Goal: Information Seeking & Learning: Learn about a topic

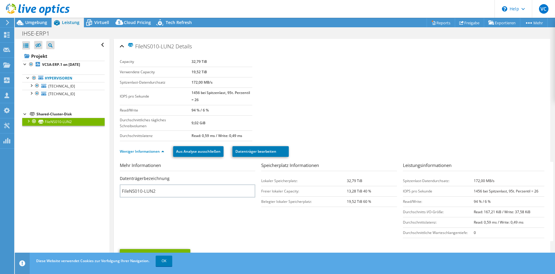
select select "USD"
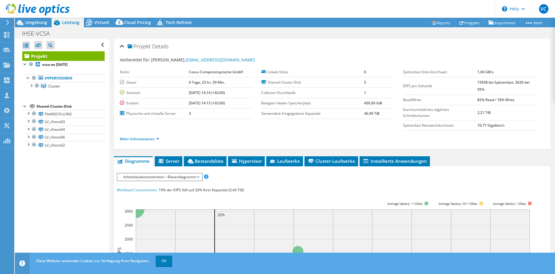
select select "USD"
click at [131, 138] on link "Mehr Informationen" at bounding box center [139, 138] width 39 height 5
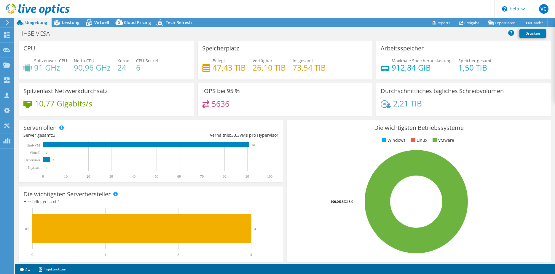
select select "USD"
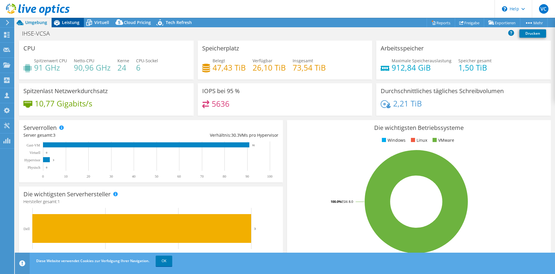
click at [80, 24] on div "Leistung" at bounding box center [68, 22] width 32 height 9
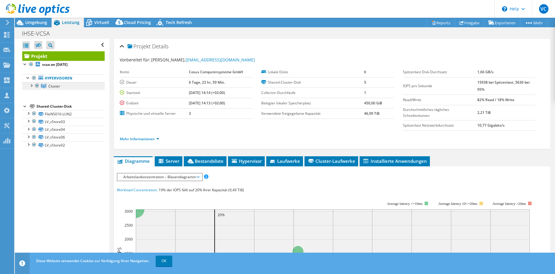
click at [52, 88] on span "Cluster" at bounding box center [54, 86] width 12 height 5
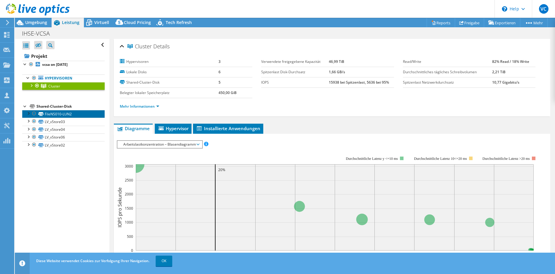
click at [65, 117] on link "FileNS010-LUN2" at bounding box center [63, 114] width 82 height 8
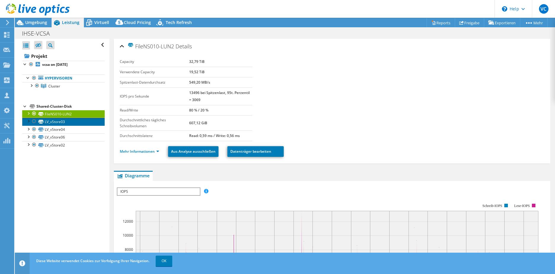
click at [61, 123] on link "LV_vStore03" at bounding box center [63, 122] width 82 height 8
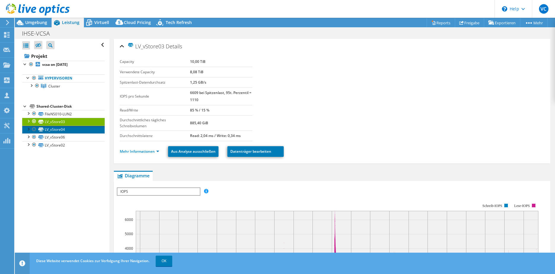
click at [58, 127] on link "LV_vStore04" at bounding box center [63, 130] width 82 height 8
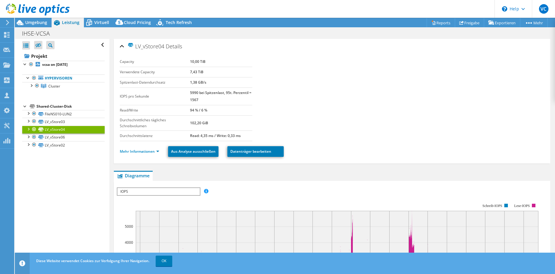
click at [68, 128] on link "LV_vStore04" at bounding box center [63, 130] width 82 height 8
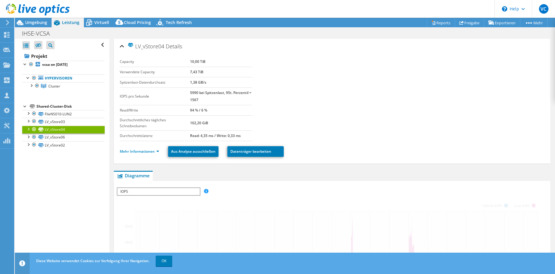
click at [53, 101] on div "Projekt vcsa on 10/8/2025 Hypervisoren Cluster" at bounding box center [63, 100] width 82 height 98
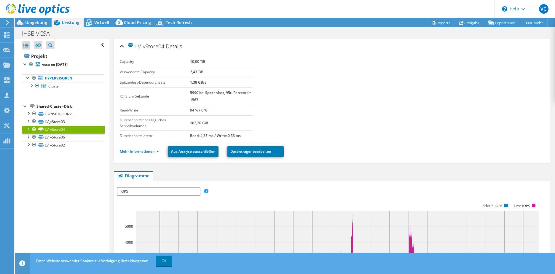
click at [55, 106] on div "Shared-Cluster-Disk" at bounding box center [70, 106] width 68 height 7
click at [52, 87] on span "Cluster" at bounding box center [54, 86] width 12 height 5
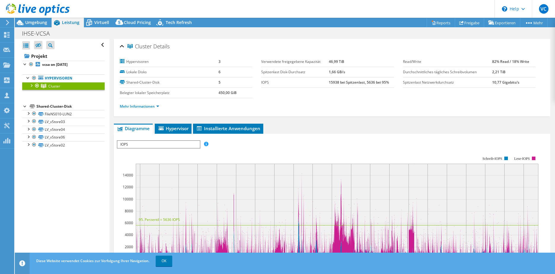
click at [32, 87] on div at bounding box center [31, 85] width 6 height 6
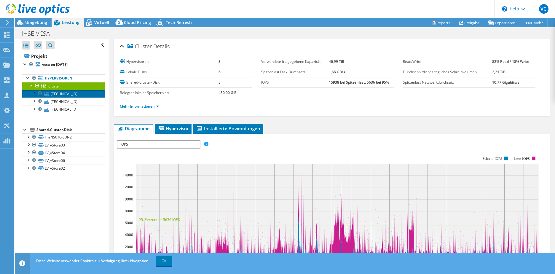
click at [72, 96] on link "10.1.1.133" at bounding box center [63, 94] width 82 height 8
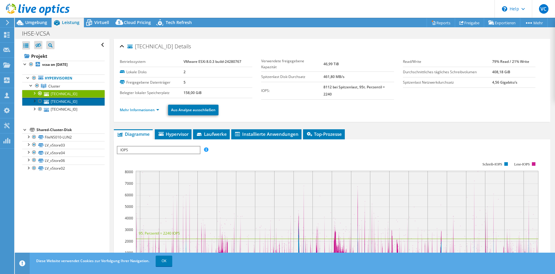
click at [60, 100] on link "10.1.1.132" at bounding box center [63, 102] width 82 height 8
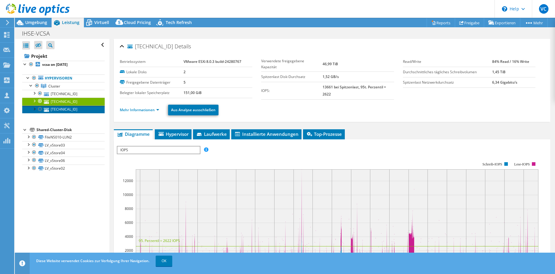
click at [59, 112] on link "[TECHNICAL_ID]" at bounding box center [63, 110] width 82 height 8
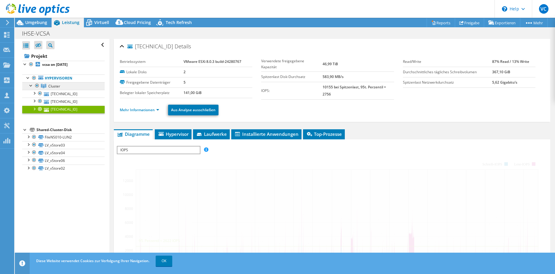
click at [63, 88] on link "Cluster" at bounding box center [63, 86] width 82 height 8
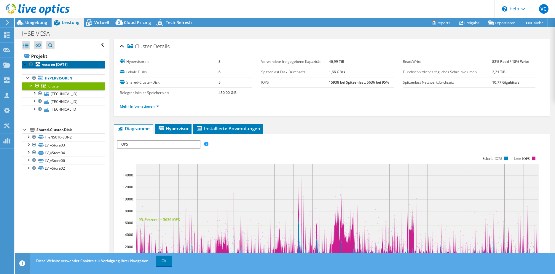
click at [55, 65] on b "vcsa on [DATE]" at bounding box center [55, 64] width 26 height 5
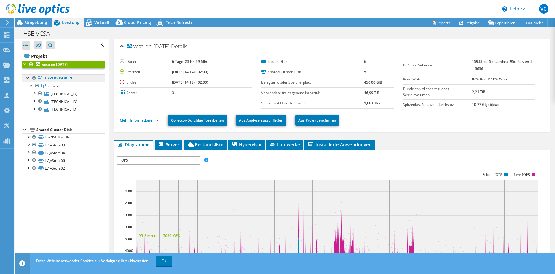
click at [64, 80] on link "Hypervisoren" at bounding box center [63, 78] width 82 height 8
click at [62, 88] on link "Cluster" at bounding box center [63, 86] width 82 height 8
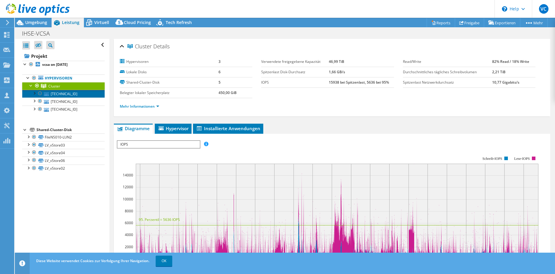
click at [57, 96] on link "[TECHNICAL_ID]" at bounding box center [63, 94] width 82 height 8
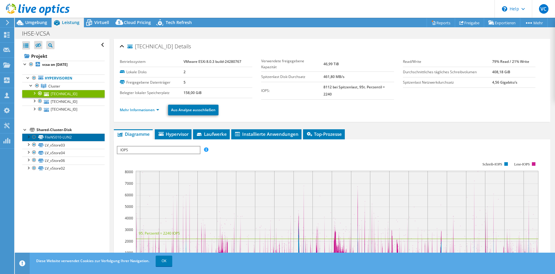
click at [55, 139] on link "FileNS010-LUN2" at bounding box center [63, 138] width 82 height 8
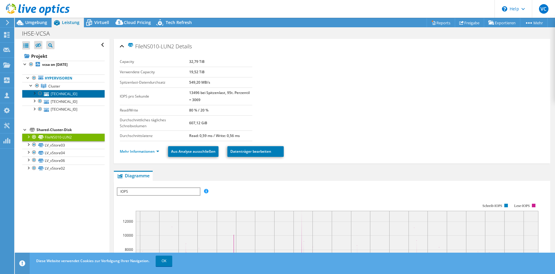
click at [64, 96] on link "[TECHNICAL_ID]" at bounding box center [63, 94] width 82 height 8
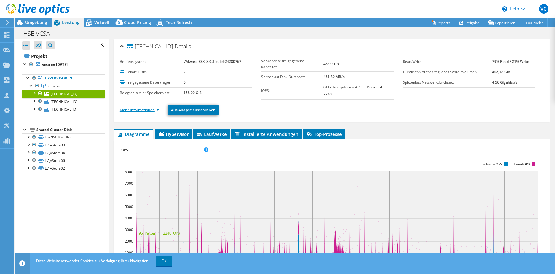
click at [144, 110] on link "Mehr Informationen" at bounding box center [139, 109] width 39 height 5
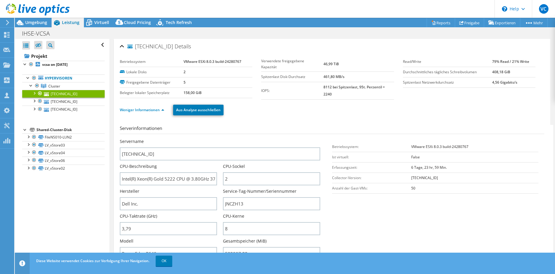
select select "USD"
click at [57, 66] on b "vcsa on 10/8/2025" at bounding box center [55, 64] width 26 height 5
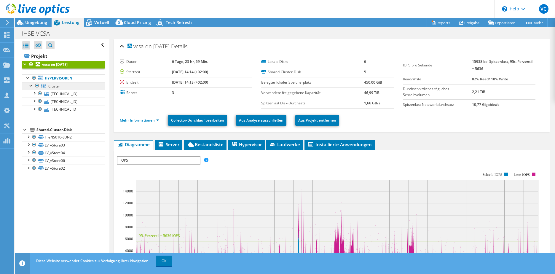
click at [59, 87] on span "Cluster" at bounding box center [54, 86] width 12 height 5
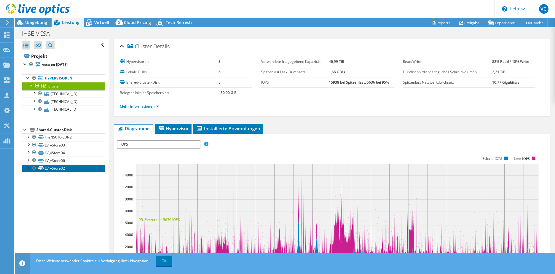
click at [53, 169] on link "LV_vStore02" at bounding box center [63, 169] width 82 height 8
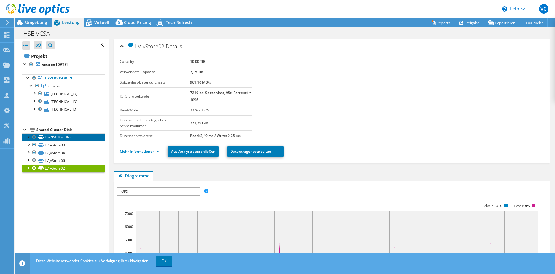
click at [57, 136] on link "FileNS010-LUN2" at bounding box center [63, 138] width 82 height 8
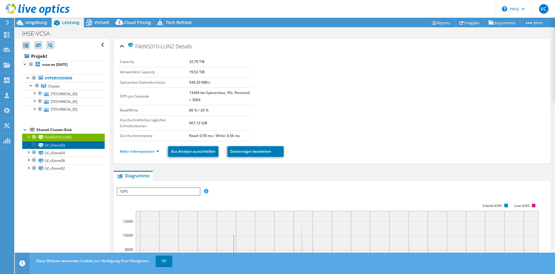
click at [70, 146] on link "LV_vStore03" at bounding box center [63, 145] width 82 height 8
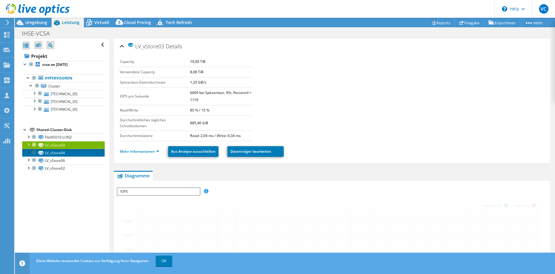
click at [67, 156] on link "LV_vStore04" at bounding box center [63, 153] width 82 height 8
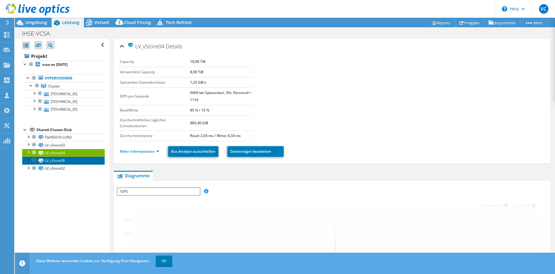
click at [65, 159] on link "LV_vStore06" at bounding box center [63, 161] width 82 height 8
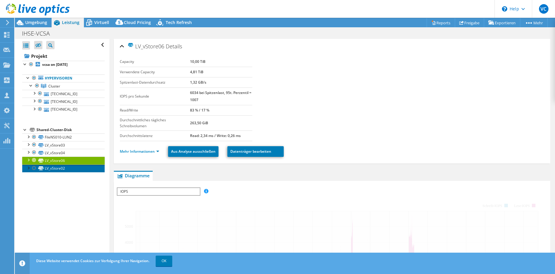
click at [64, 169] on link "LV_vStore02" at bounding box center [63, 169] width 82 height 8
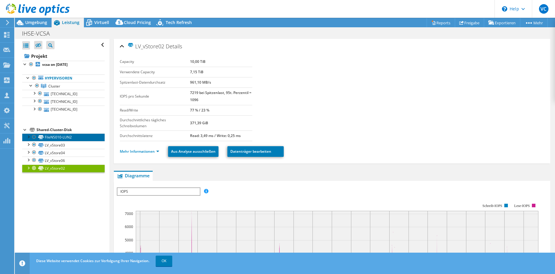
click at [63, 138] on link "FileNS010-LUN2" at bounding box center [63, 138] width 82 height 8
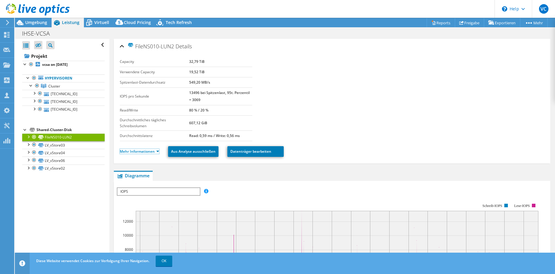
click at [129, 150] on link "Mehr Informationen" at bounding box center [139, 151] width 39 height 5
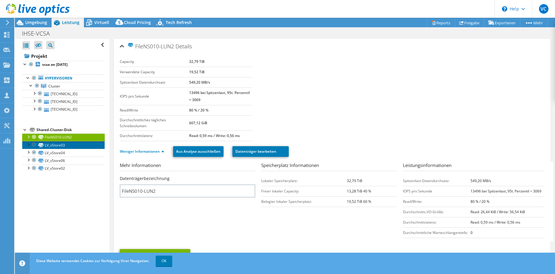
click at [61, 146] on link "LV_vStore03" at bounding box center [63, 145] width 82 height 8
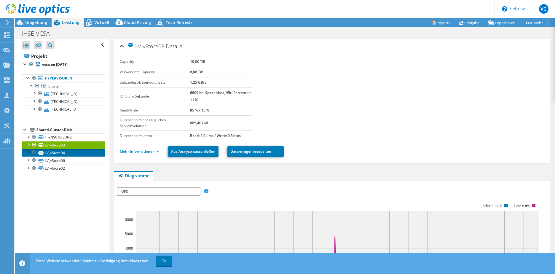
click at [62, 153] on link "LV_vStore04" at bounding box center [63, 153] width 82 height 8
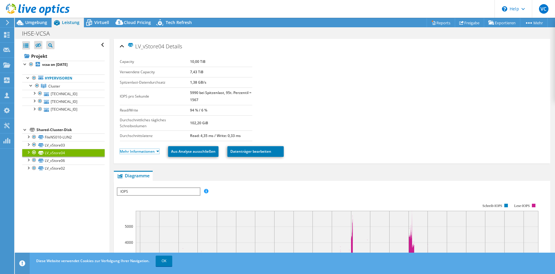
click at [137, 151] on link "Mehr Informationen" at bounding box center [139, 151] width 39 height 5
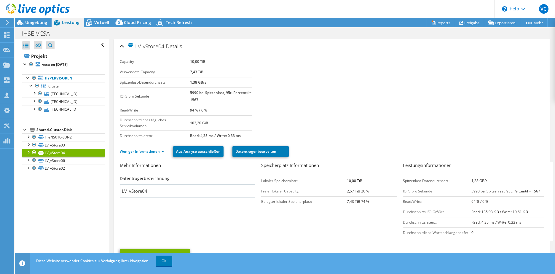
click at [61, 129] on div "Shared-Cluster-Disk" at bounding box center [70, 129] width 68 height 7
click at [50, 136] on link "FileNS010-LUN2" at bounding box center [63, 138] width 82 height 8
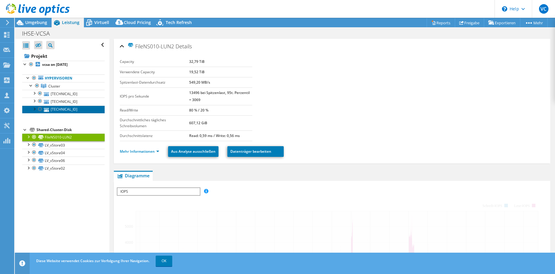
click at [62, 109] on link "10.1.1.131" at bounding box center [63, 110] width 82 height 8
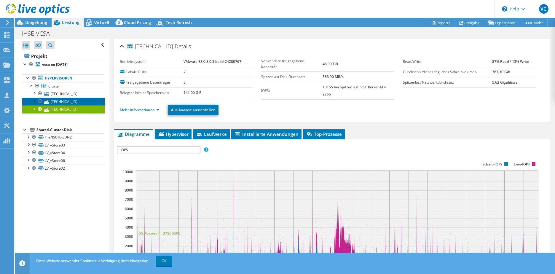
click at [68, 101] on link "10.1.1.132" at bounding box center [63, 102] width 82 height 8
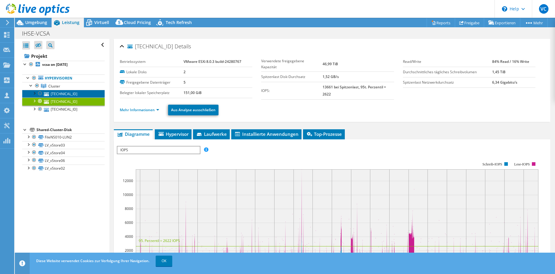
click at [60, 96] on link "[TECHNICAL_ID]" at bounding box center [63, 94] width 82 height 8
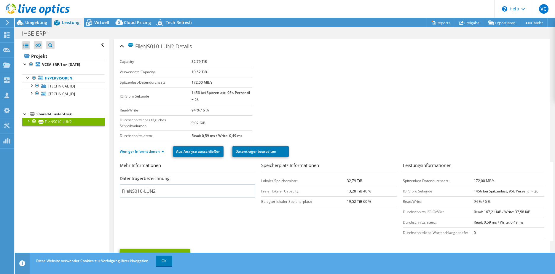
select select "USD"
click at [34, 24] on span "Umgebung" at bounding box center [36, 23] width 22 height 6
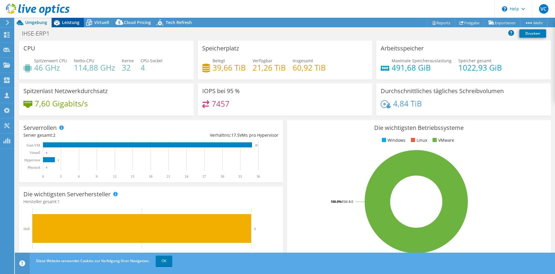
click at [77, 25] on div "Leistung" at bounding box center [68, 22] width 32 height 9
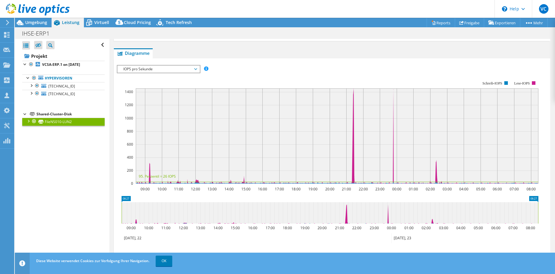
scroll to position [286, 0]
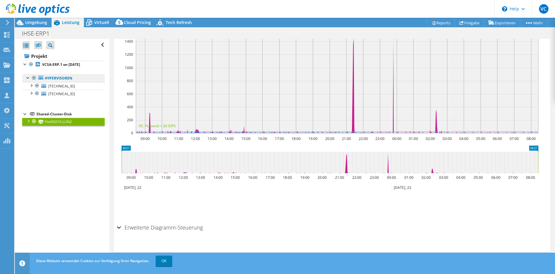
click at [54, 78] on link "Hypervisoren" at bounding box center [63, 78] width 82 height 8
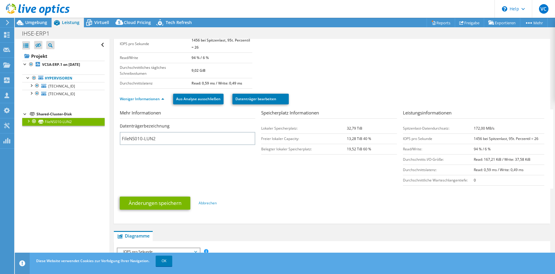
scroll to position [0, 0]
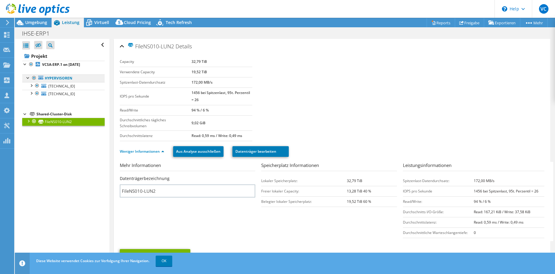
click at [72, 78] on link "Hypervisoren" at bounding box center [63, 78] width 82 height 8
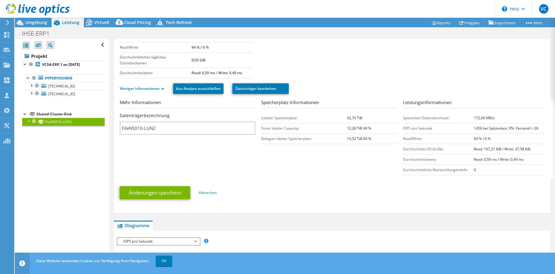
scroll to position [30, 0]
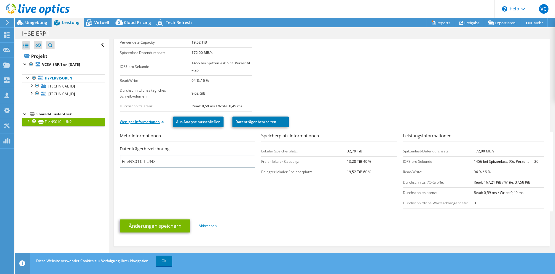
click at [136, 121] on link "Weniger Informationen" at bounding box center [142, 121] width 45 height 5
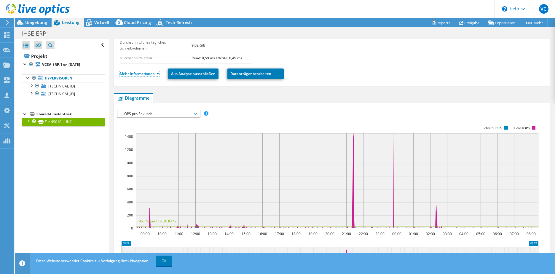
scroll to position [54, 0]
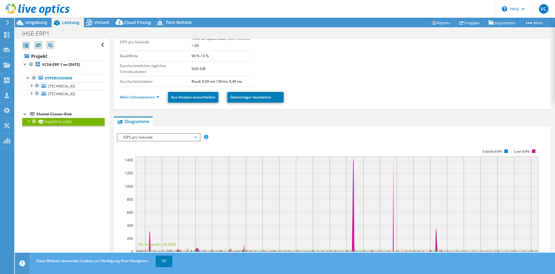
click at [152, 136] on span "IOPS pro Sekunde" at bounding box center [158, 137] width 76 height 7
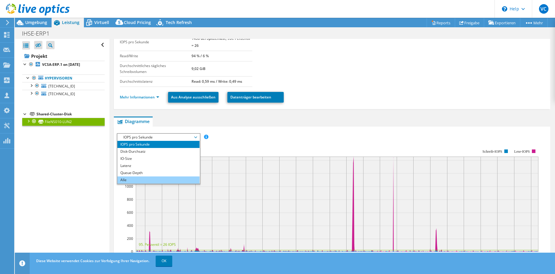
click at [151, 177] on li "Alle" at bounding box center [158, 180] width 82 height 7
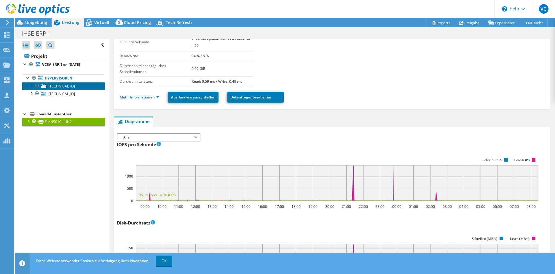
click at [65, 87] on span "[TECHNICAL_ID]" at bounding box center [61, 86] width 27 height 5
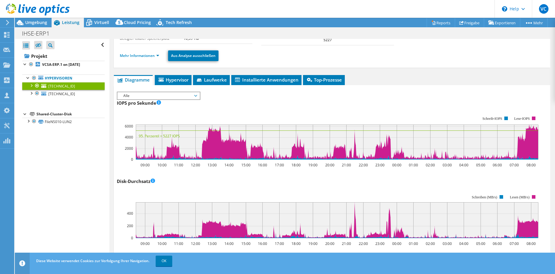
scroll to position [0, 0]
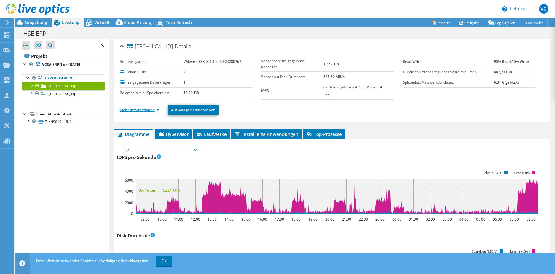
click at [148, 112] on li "Mehr Informationen" at bounding box center [141, 110] width 43 height 7
click at [148, 112] on link "Mehr Informationen" at bounding box center [139, 109] width 39 height 5
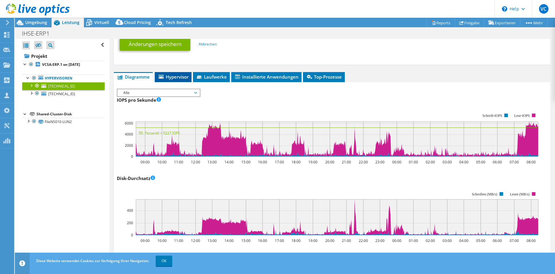
click at [181, 82] on li "Hypervisor" at bounding box center [173, 77] width 37 height 10
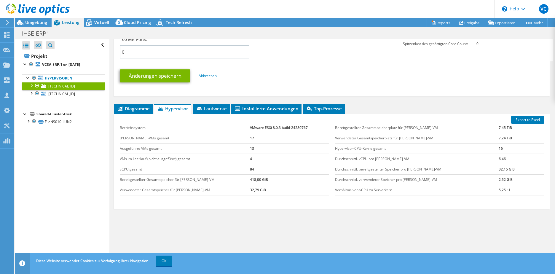
scroll to position [295, 0]
click at [215, 109] on span "Laufwerke" at bounding box center [211, 109] width 31 height 6
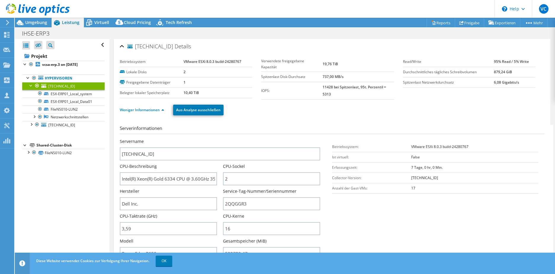
select select "USD"
click at [28, 125] on div at bounding box center [31, 124] width 6 height 6
click at [28, 184] on div at bounding box center [28, 183] width 6 height 6
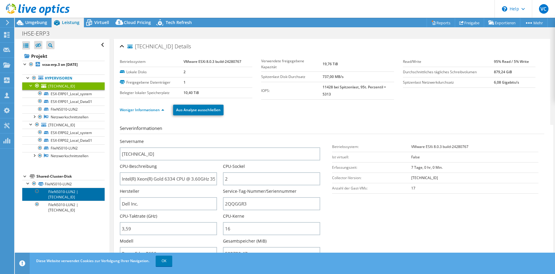
click at [78, 196] on link "FileNS010-LUN2 | [TECHNICAL_ID]" at bounding box center [63, 194] width 82 height 13
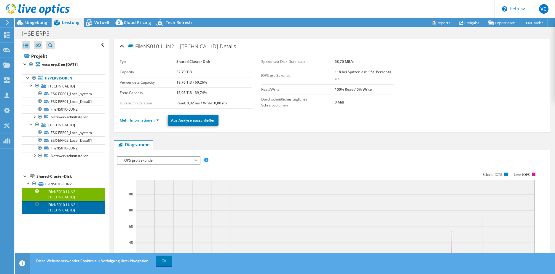
click at [63, 208] on link "FileNS010-LUN2 | [TECHNICAL_ID]" at bounding box center [63, 207] width 82 height 13
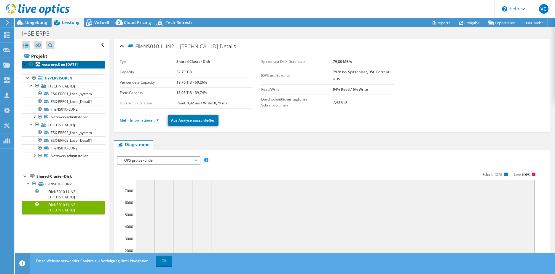
click at [50, 64] on b "vcsa-erp.3 on [DATE]" at bounding box center [60, 64] width 36 height 5
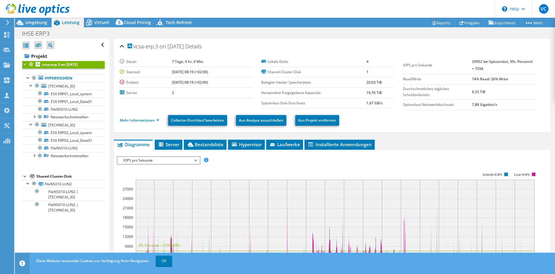
click at [143, 123] on li "Mehr Informationen" at bounding box center [141, 120] width 43 height 7
click at [141, 120] on link "Mehr Informationen" at bounding box center [139, 120] width 39 height 5
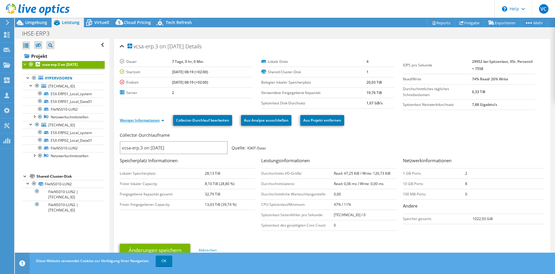
click at [141, 120] on link "Weniger Informationen" at bounding box center [142, 120] width 45 height 5
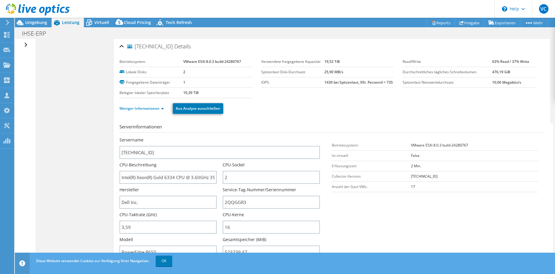
select select "USD"
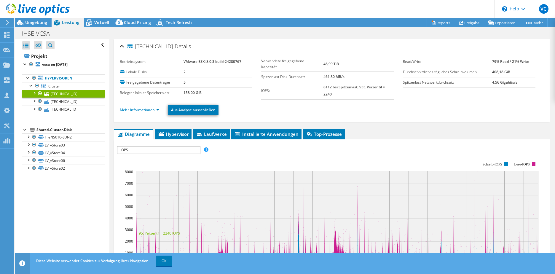
select select "USD"
click at [60, 109] on link "[TECHNICAL_ID]" at bounding box center [63, 110] width 82 height 8
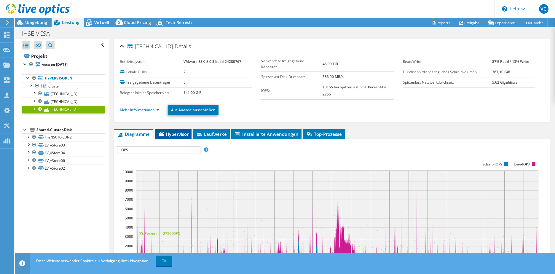
click at [171, 138] on li "Hypervisor" at bounding box center [173, 134] width 37 height 10
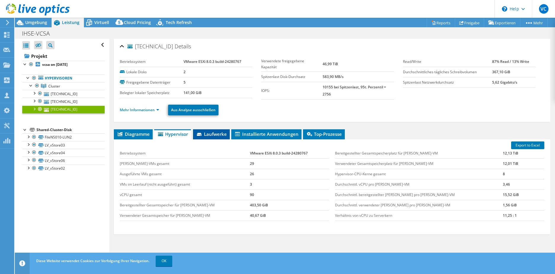
click at [212, 135] on span "Laufwerke" at bounding box center [211, 134] width 31 height 6
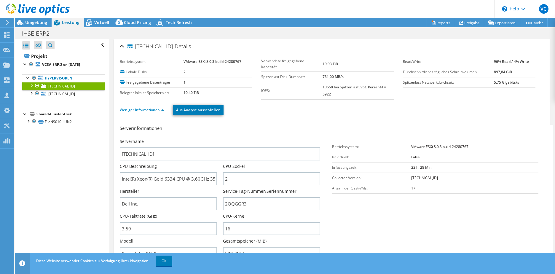
select select "USD"
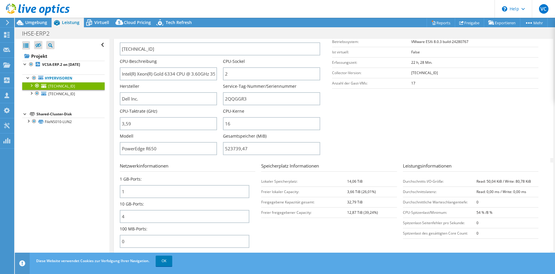
scroll to position [119, 0]
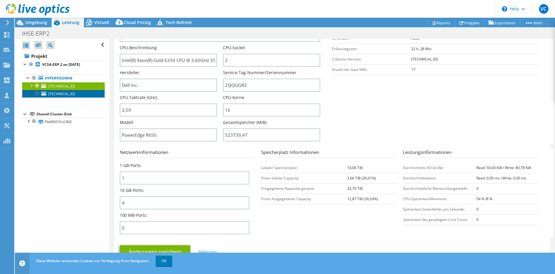
click at [74, 96] on link "[TECHNICAL_ID]" at bounding box center [63, 94] width 82 height 8
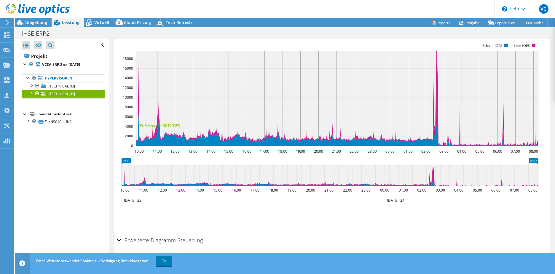
scroll to position [30, 0]
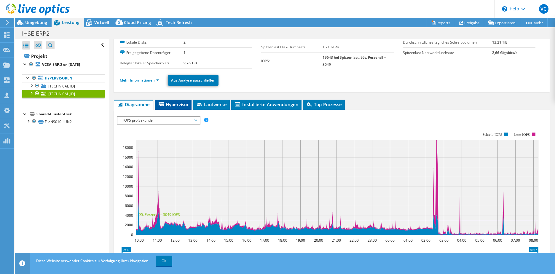
click at [165, 104] on span "Hypervisor" at bounding box center [173, 104] width 31 height 6
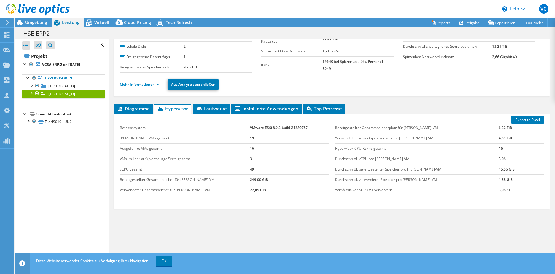
click at [140, 87] on link "Mehr Informationen" at bounding box center [139, 84] width 39 height 5
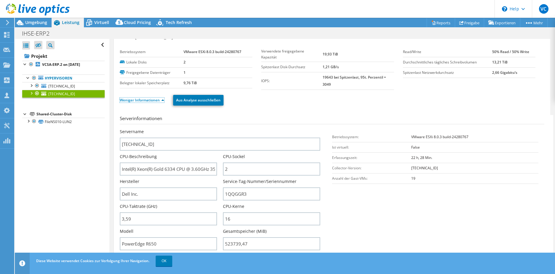
scroll to position [0, 0]
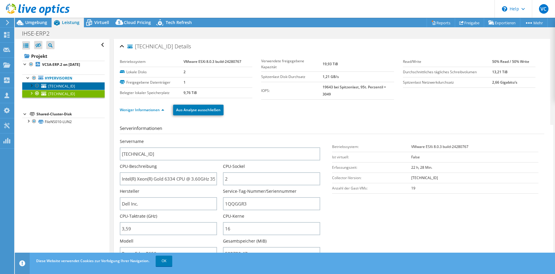
click at [72, 88] on link "[TECHNICAL_ID]" at bounding box center [63, 86] width 82 height 8
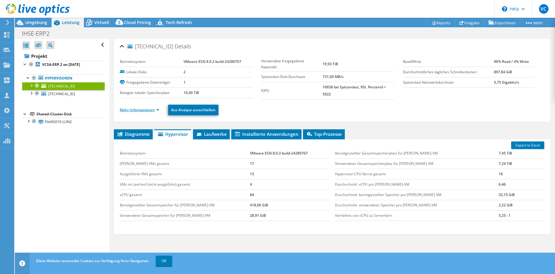
click at [132, 112] on link "Mehr Informationen" at bounding box center [139, 109] width 39 height 5
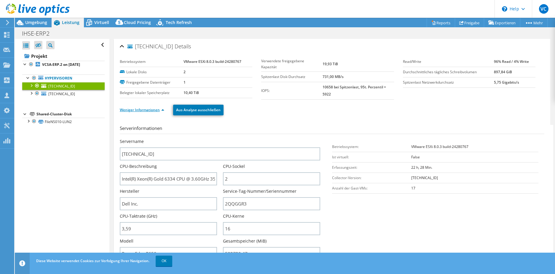
click at [132, 112] on link "Weniger Informationen" at bounding box center [142, 109] width 45 height 5
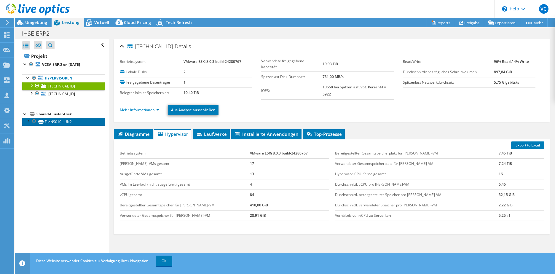
click at [90, 122] on link "FileNS010-LUN2" at bounding box center [63, 122] width 82 height 8
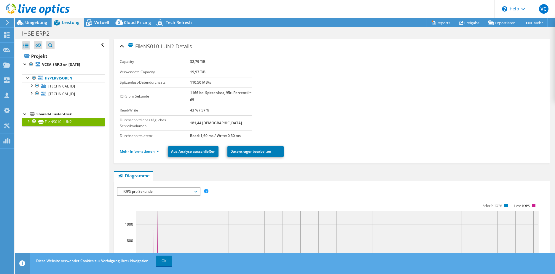
drag, startPoint x: 90, startPoint y: 122, endPoint x: 64, endPoint y: 156, distance: 42.8
click at [64, 156] on div "Alle öffnen Alle schließen Ausgeschlossene Knoten verbergen Projektbaumfilter" at bounding box center [62, 151] width 94 height 224
click at [152, 153] on link "Mehr Informationen" at bounding box center [139, 151] width 39 height 5
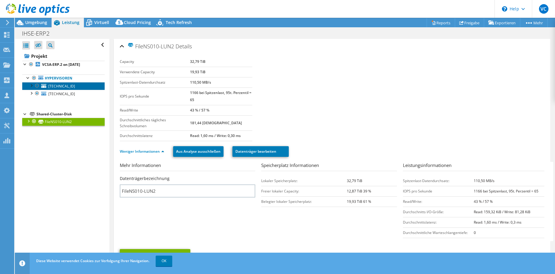
click at [81, 85] on link "[TECHNICAL_ID]" at bounding box center [63, 86] width 82 height 8
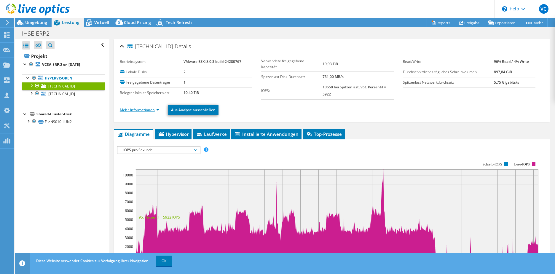
click at [137, 110] on link "Mehr Informationen" at bounding box center [139, 109] width 39 height 5
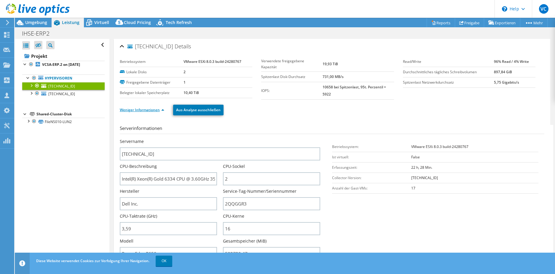
click at [137, 110] on link "Weniger Informationen" at bounding box center [142, 109] width 45 height 5
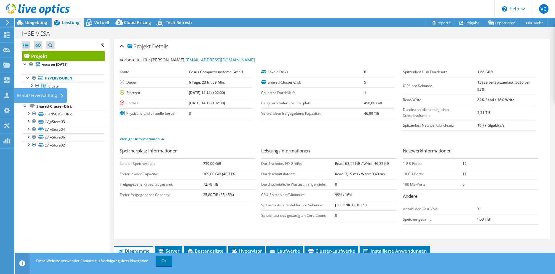
select select "USD"
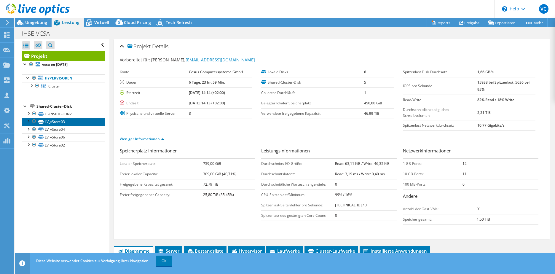
click at [69, 121] on link "LV_vStore03" at bounding box center [63, 122] width 82 height 8
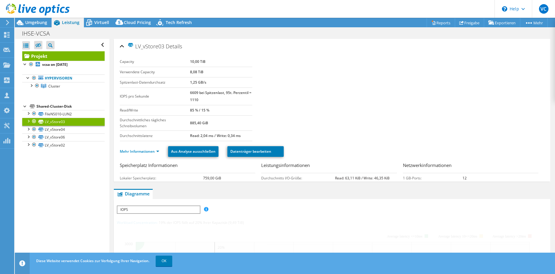
click at [148, 154] on li "Mehr Informationen" at bounding box center [141, 151] width 43 height 7
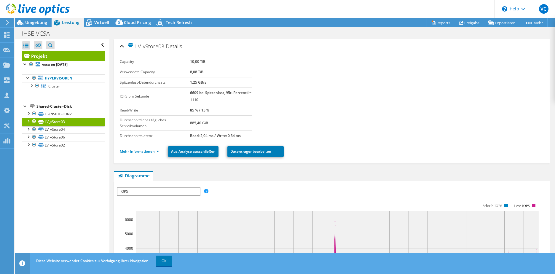
click at [149, 153] on link "Mehr Informationen" at bounding box center [139, 151] width 39 height 5
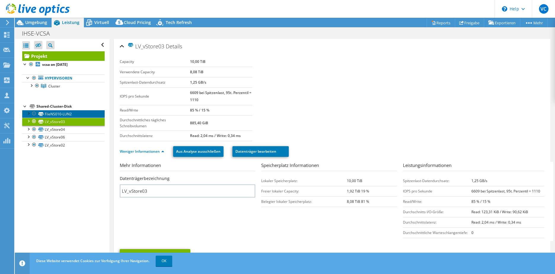
click at [69, 112] on link "FileNS010-LUN2" at bounding box center [63, 114] width 82 height 8
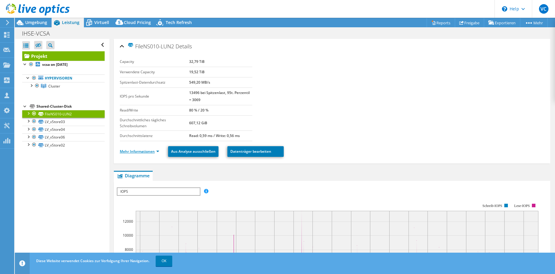
click at [149, 152] on link "Mehr Informationen" at bounding box center [139, 151] width 39 height 5
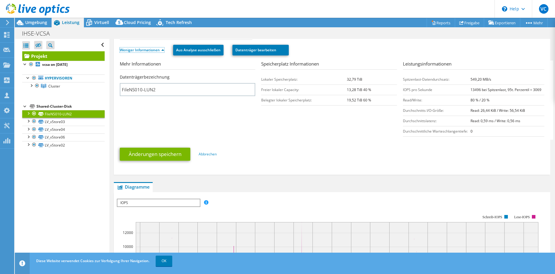
scroll to position [30, 0]
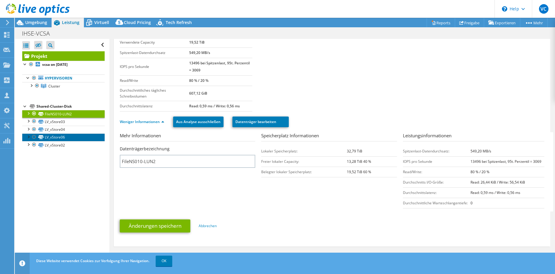
click at [73, 135] on link "LV_vStore06" at bounding box center [63, 138] width 82 height 8
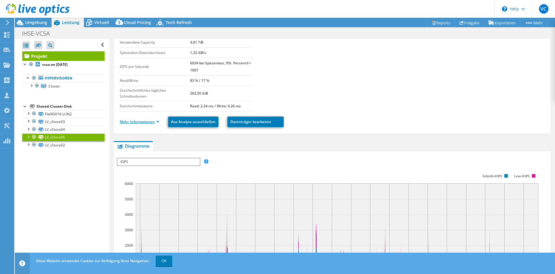
click at [140, 124] on link "Mehr Informationen" at bounding box center [139, 121] width 39 height 5
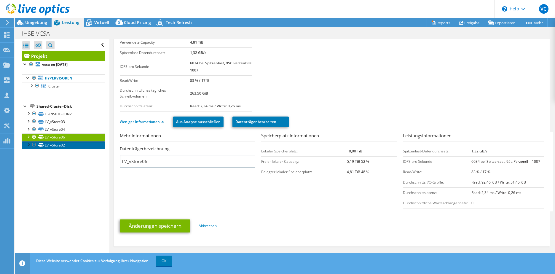
click at [69, 145] on link "LV_vStore02" at bounding box center [63, 145] width 82 height 8
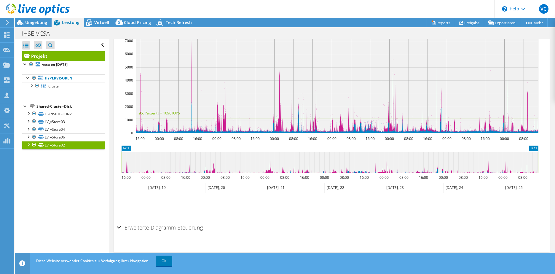
scroll to position [0, 0]
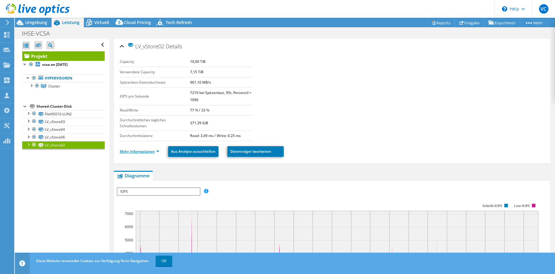
click at [133, 153] on link "Mehr Informationen" at bounding box center [139, 151] width 39 height 5
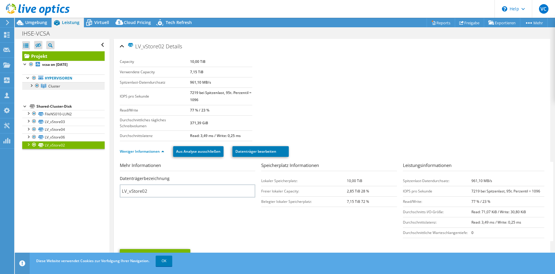
click at [58, 85] on span "Cluster" at bounding box center [54, 86] width 12 height 5
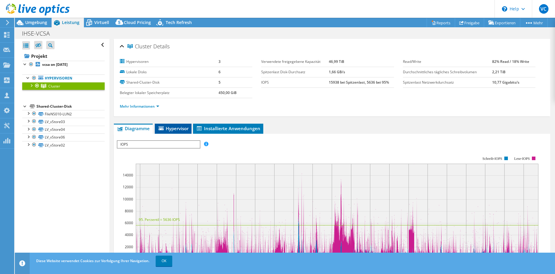
click at [176, 131] on span "Hypervisor" at bounding box center [173, 128] width 31 height 6
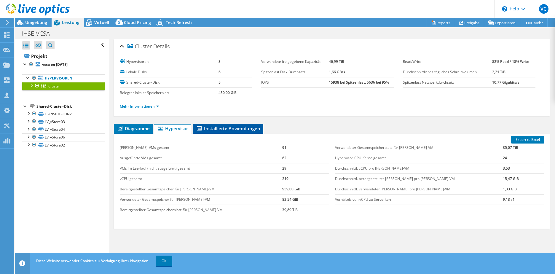
click at [220, 133] on li "Installierte Anwendungen" at bounding box center [228, 129] width 70 height 10
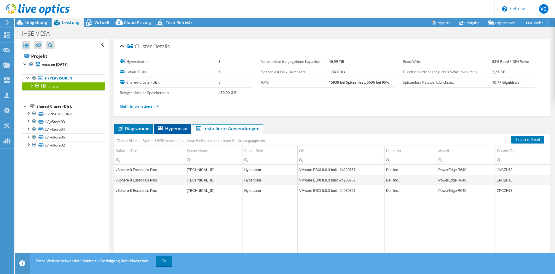
click at [182, 131] on span "Hypervisor" at bounding box center [172, 128] width 31 height 6
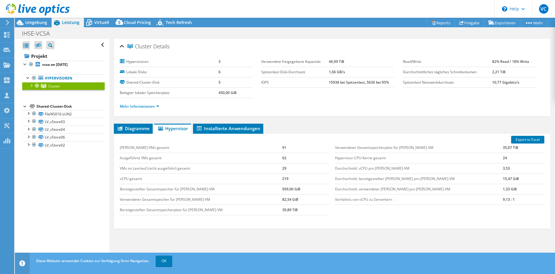
click at [144, 110] on div "Mehr Informationen" at bounding box center [332, 106] width 425 height 17
click at [141, 107] on link "Mehr Informationen" at bounding box center [139, 106] width 39 height 5
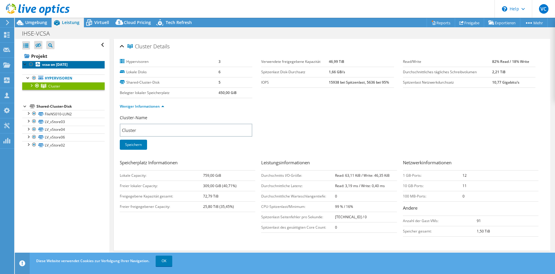
click at [52, 63] on b "vcsa on [DATE]" at bounding box center [55, 64] width 26 height 5
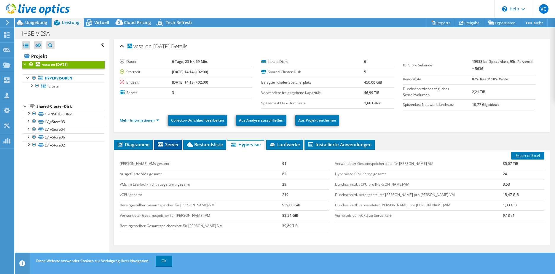
click at [168, 145] on span "Server" at bounding box center [168, 145] width 22 height 6
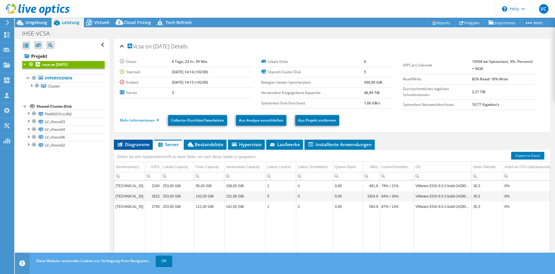
click at [146, 145] on span "Diagramme" at bounding box center [133, 145] width 33 height 6
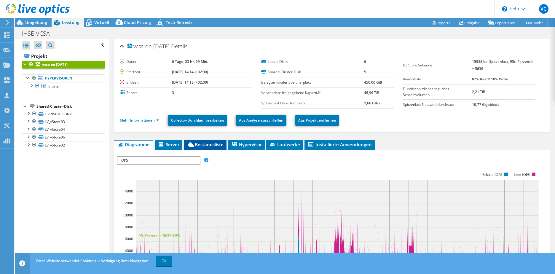
click at [201, 144] on span "Bestandsliste" at bounding box center [205, 145] width 37 height 6
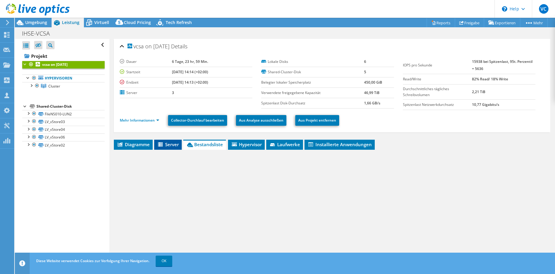
click at [166, 144] on span "Server" at bounding box center [168, 145] width 22 height 6
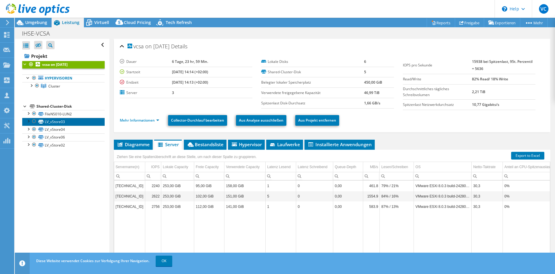
click at [76, 123] on link "LV_vStore03" at bounding box center [63, 122] width 82 height 8
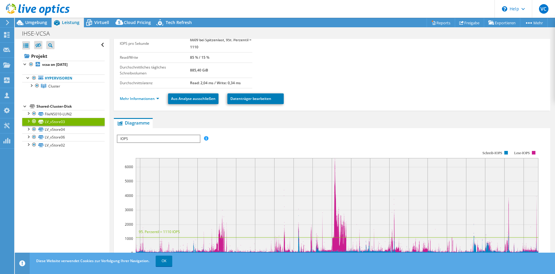
scroll to position [30, 0]
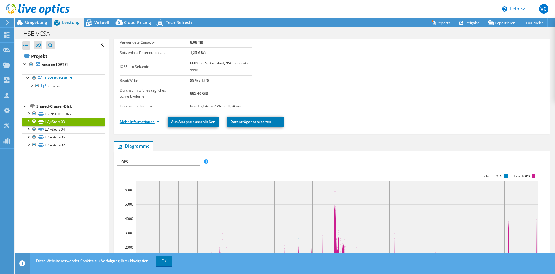
click at [150, 124] on link "Mehr Informationen" at bounding box center [139, 121] width 39 height 5
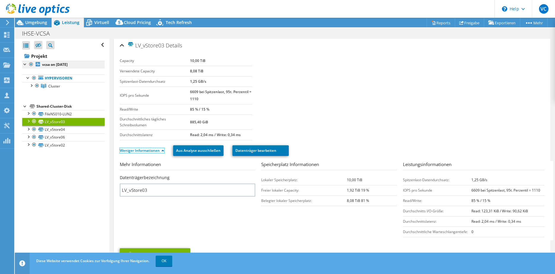
scroll to position [0, 0]
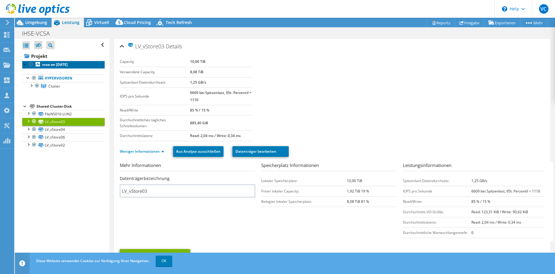
click at [59, 63] on b "vcsa on [DATE]" at bounding box center [55, 64] width 26 height 5
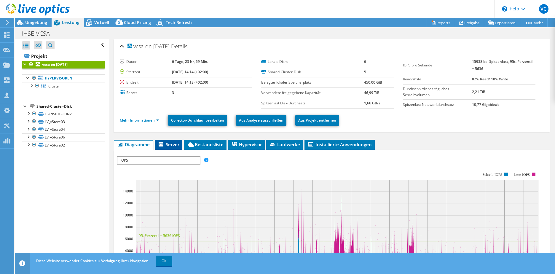
click at [177, 143] on span "Server" at bounding box center [169, 145] width 22 height 6
